Goal: Information Seeking & Learning: Learn about a topic

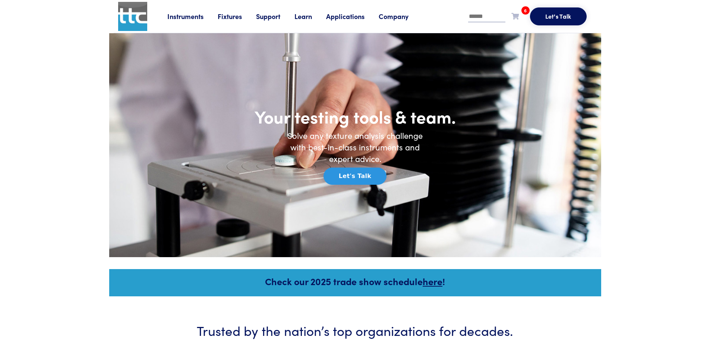
click at [223, 14] on link "Fixtures" at bounding box center [237, 16] width 38 height 9
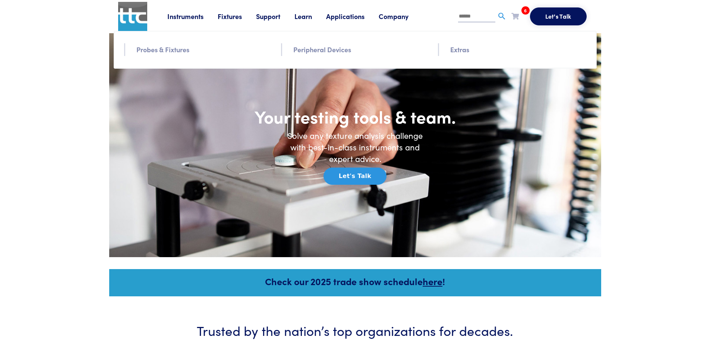
drag, startPoint x: 467, startPoint y: 46, endPoint x: 474, endPoint y: 53, distance: 10.0
click at [467, 46] on link "Extras" at bounding box center [459, 49] width 19 height 11
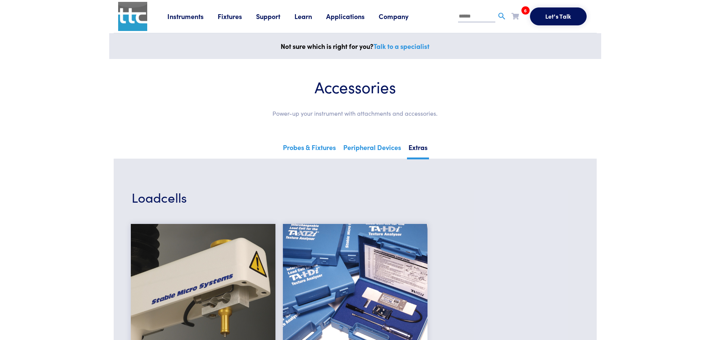
click at [234, 16] on link "Fixtures" at bounding box center [237, 16] width 38 height 9
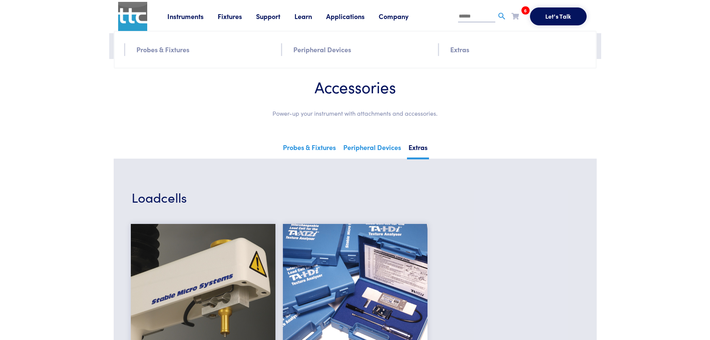
click at [180, 49] on link "Probes & Fixtures" at bounding box center [162, 49] width 53 height 11
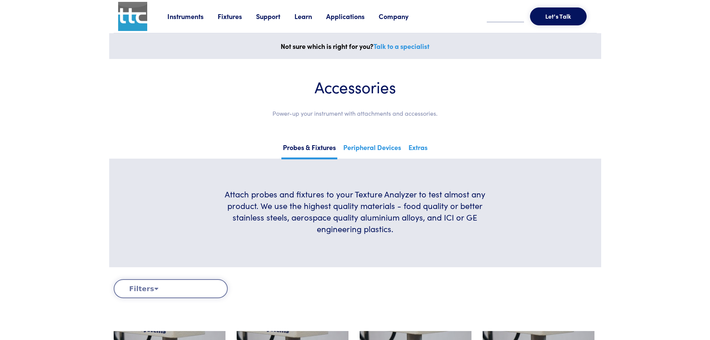
click at [234, 14] on link "Fixtures" at bounding box center [237, 16] width 38 height 9
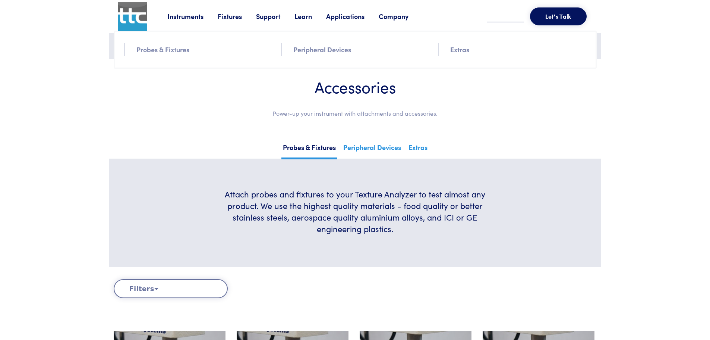
click at [316, 52] on link "Peripheral Devices" at bounding box center [322, 49] width 58 height 11
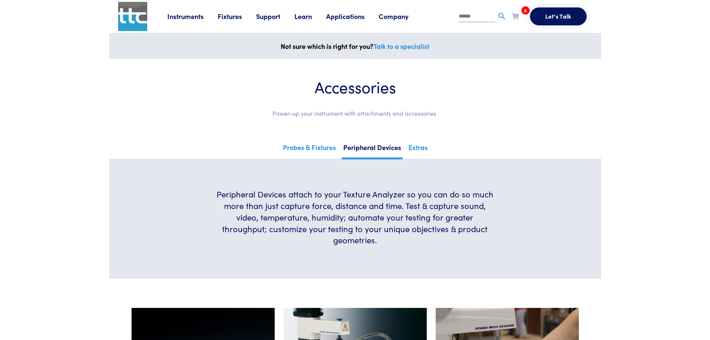
click at [226, 12] on link "Fixtures" at bounding box center [237, 16] width 38 height 9
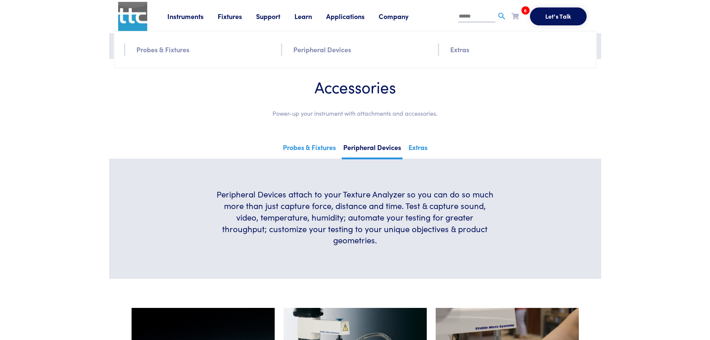
click at [176, 53] on link "Probes & Fixtures" at bounding box center [162, 49] width 53 height 11
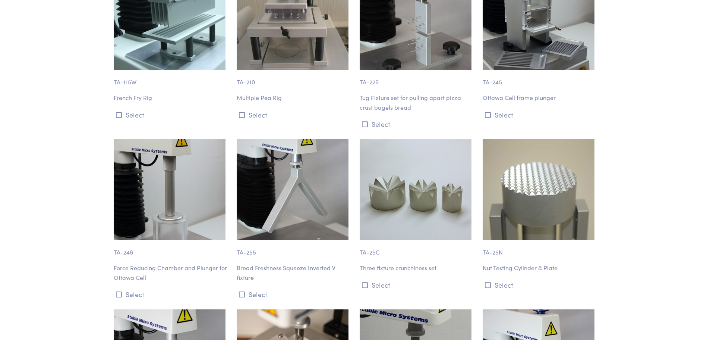
scroll to position [7063, 0]
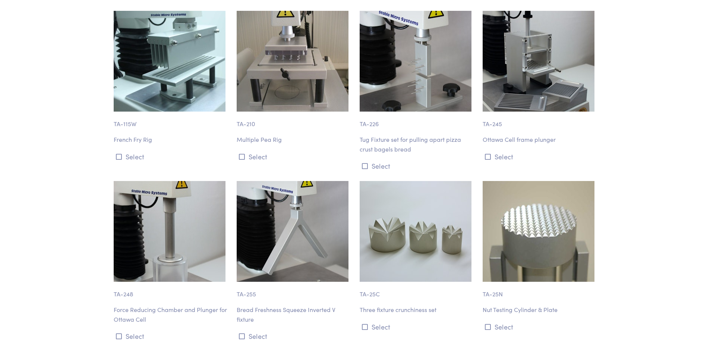
drag, startPoint x: 712, startPoint y: 11, endPoint x: 689, endPoint y: 263, distance: 253.1
click at [134, 211] on img at bounding box center [170, 231] width 112 height 101
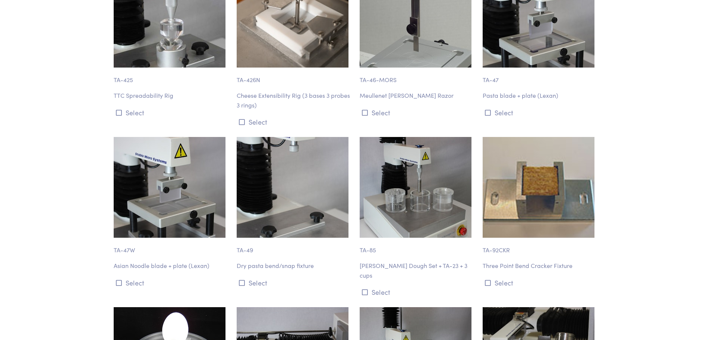
scroll to position [7436, 0]
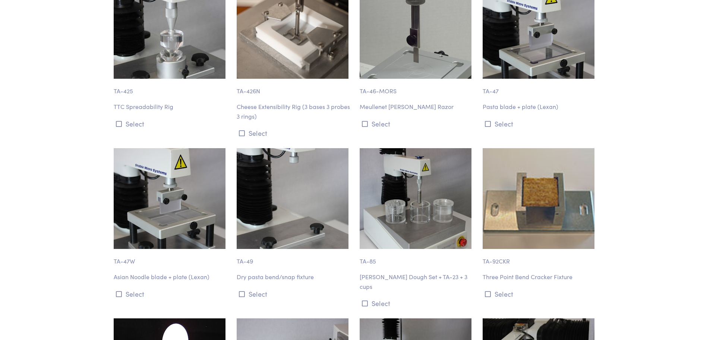
click at [417, 272] on p "Miller Dough Set + TA-23 + 3 cups" at bounding box center [417, 281] width 114 height 19
click at [372, 249] on p "TA-85" at bounding box center [417, 257] width 114 height 17
click at [375, 190] on img at bounding box center [416, 198] width 112 height 101
click at [365, 300] on icon at bounding box center [365, 303] width 6 height 7
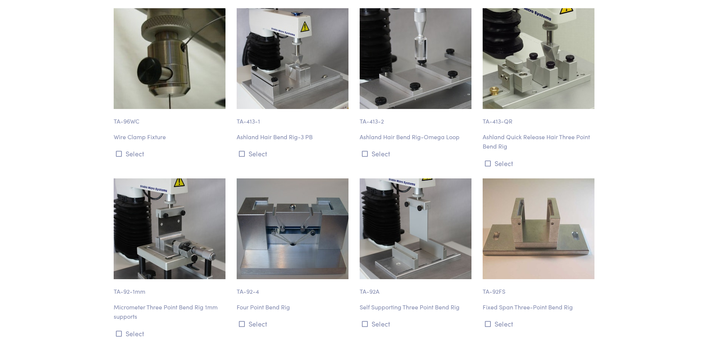
scroll to position [0, 0]
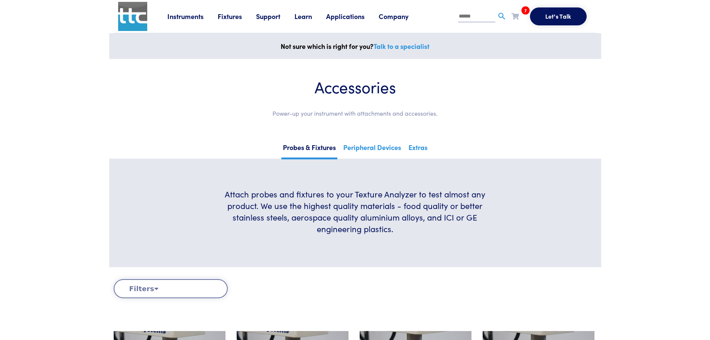
click at [519, 10] on li "7 Stringiness and Spreadability Ground Proteins Tested Two Ways Refried Beans D…" at bounding box center [521, 17] width 19 height 15
click at [525, 11] on span "7" at bounding box center [526, 10] width 8 height 8
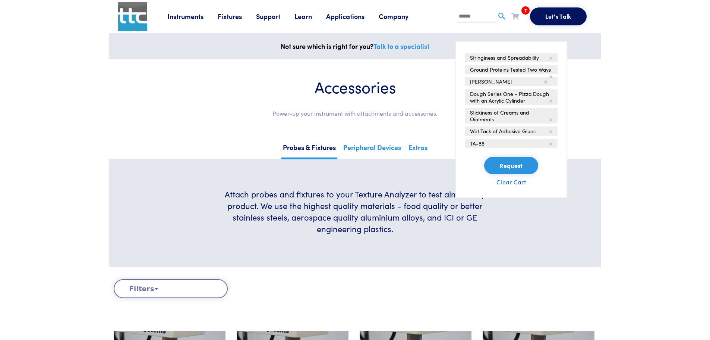
click at [518, 186] on button "Clear Cart" at bounding box center [511, 181] width 29 height 9
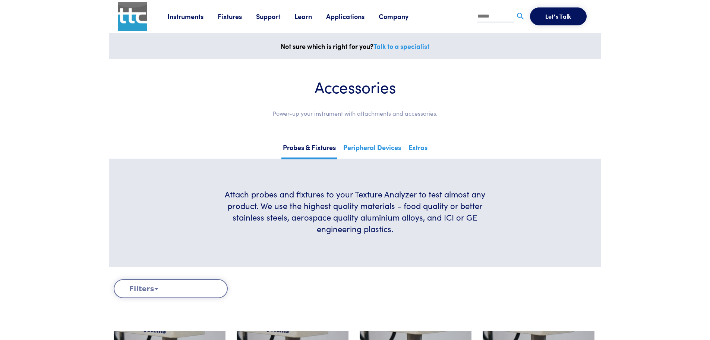
click at [309, 15] on link "Learn" at bounding box center [311, 16] width 32 height 9
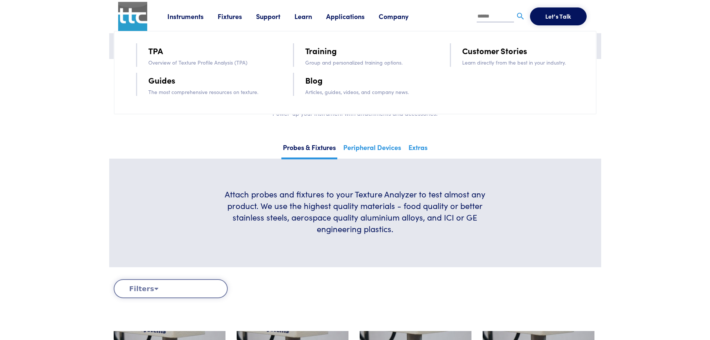
click at [153, 46] on link "TPA" at bounding box center [155, 50] width 15 height 13
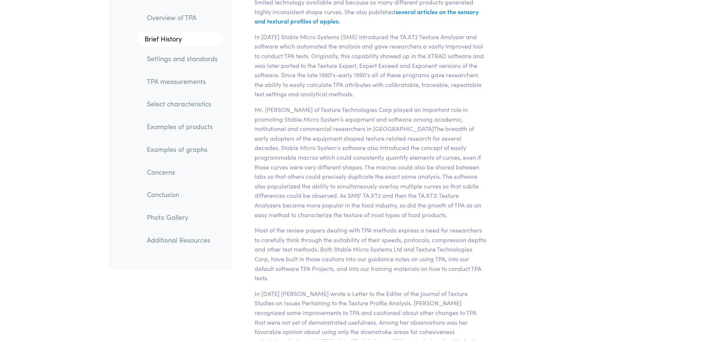
click at [165, 104] on link "Select characteristics" at bounding box center [182, 103] width 83 height 17
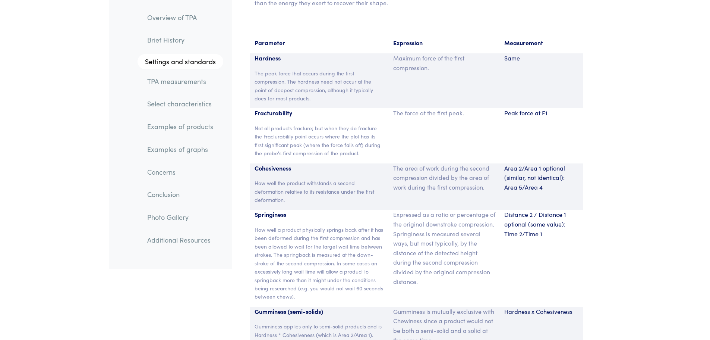
click at [166, 78] on link "TPA measurements" at bounding box center [182, 81] width 82 height 17
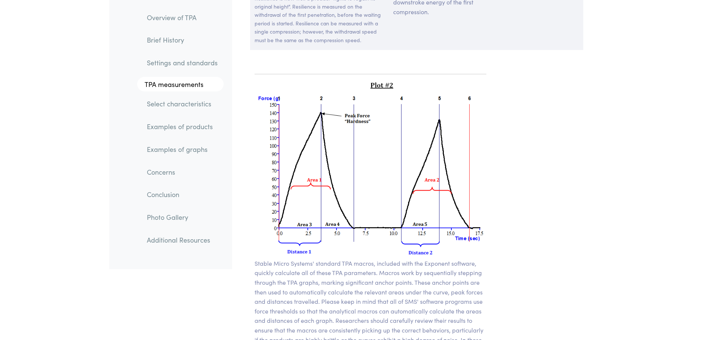
scroll to position [5308, 0]
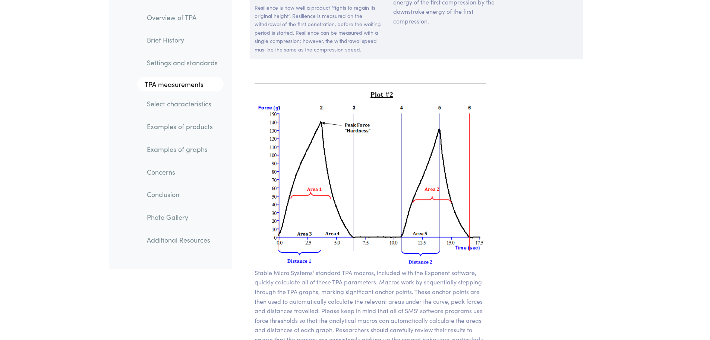
click at [324, 90] on img at bounding box center [371, 179] width 232 height 178
click at [343, 131] on img at bounding box center [371, 179] width 232 height 178
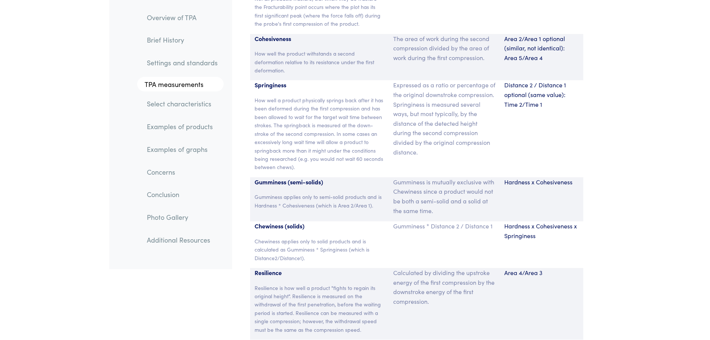
scroll to position [5047, 0]
